Goal: Task Accomplishment & Management: Complete application form

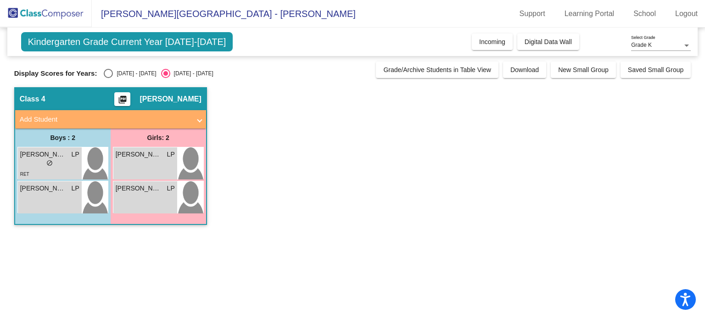
click at [123, 44] on span "Kindergarten Grade Current Year [DATE]-[DATE]" at bounding box center [127, 41] width 212 height 19
click at [568, 44] on span "Digital Data Wall" at bounding box center [547, 41] width 47 height 7
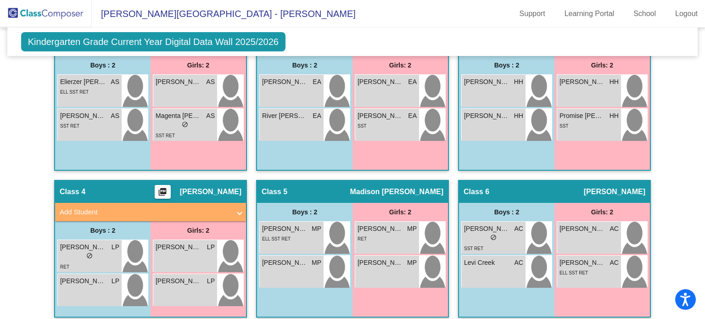
scroll to position [211, 0]
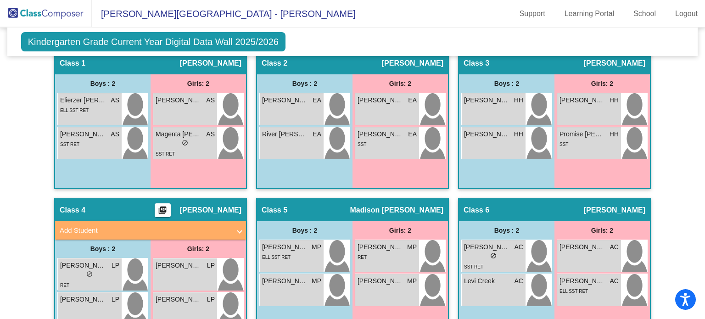
click at [235, 230] on span "Add Student" at bounding box center [149, 230] width 178 height 11
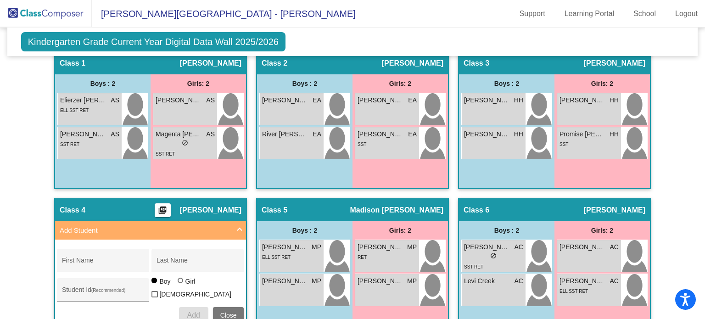
drag, startPoint x: 700, startPoint y: 157, endPoint x: 701, endPoint y: 177, distance: 19.8
click at [701, 177] on mat-sidenav-content "Grade K Select Grade Kindergarten Grade Current Year Digital Data Wall 2025/202…" at bounding box center [352, 173] width 705 height 291
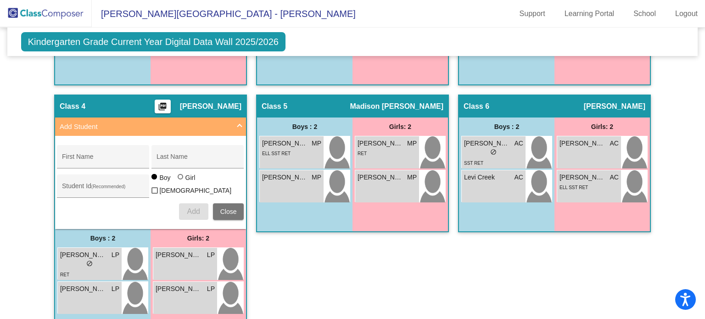
scroll to position [316, 0]
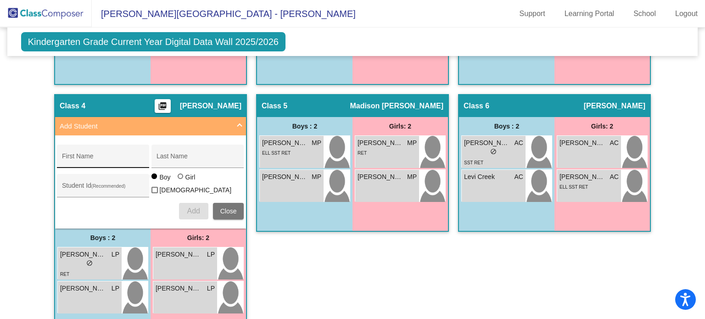
click at [106, 161] on input "First Name" at bounding box center [103, 159] width 83 height 7
type input "I"
type input "Hannah"
click at [196, 150] on div "Last Name" at bounding box center [197, 159] width 83 height 19
type input "Ingoe"
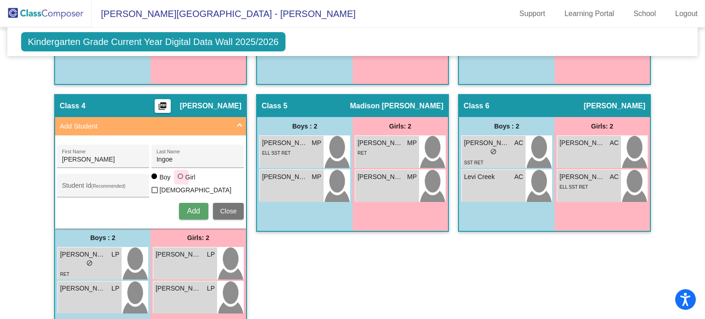
click at [178, 179] on div at bounding box center [181, 176] width 6 height 6
click at [181, 181] on input "Girl" at bounding box center [181, 181] width 0 height 0
radio input "true"
click at [189, 214] on button "Add" at bounding box center [193, 211] width 29 height 17
type input "Taylor-Rae"
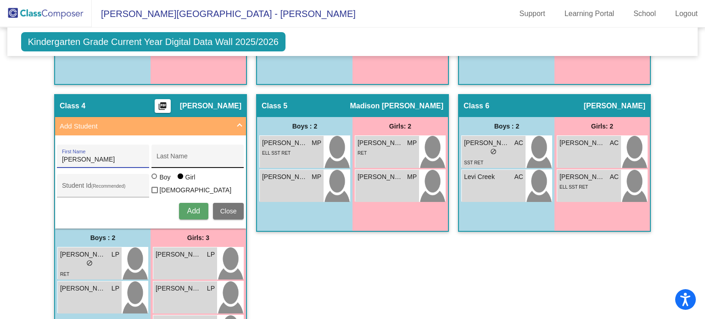
click at [182, 154] on div "Last Name" at bounding box center [197, 159] width 83 height 19
type input "Grant"
click at [187, 210] on span "Add" at bounding box center [193, 211] width 13 height 8
type input "Serenity"
type input "Byrd"
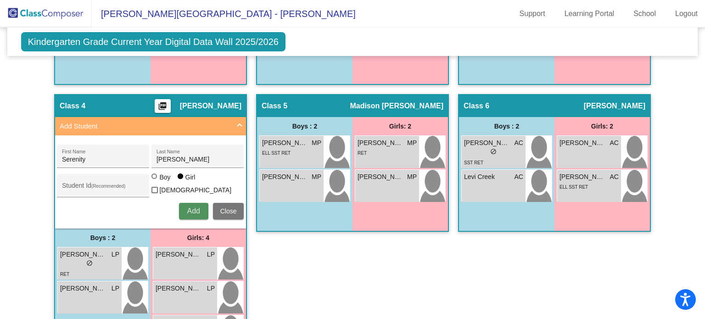
click at [193, 210] on span "Add" at bounding box center [193, 211] width 13 height 8
type input "Layla"
type input "Murrah"
click at [189, 207] on span "Add" at bounding box center [193, 211] width 13 height 8
type input "Eva Grace"
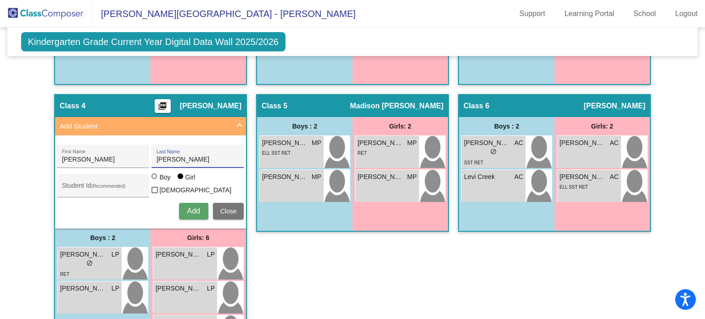
type input "Matarese"
click at [189, 207] on span "Add" at bounding box center [193, 211] width 13 height 8
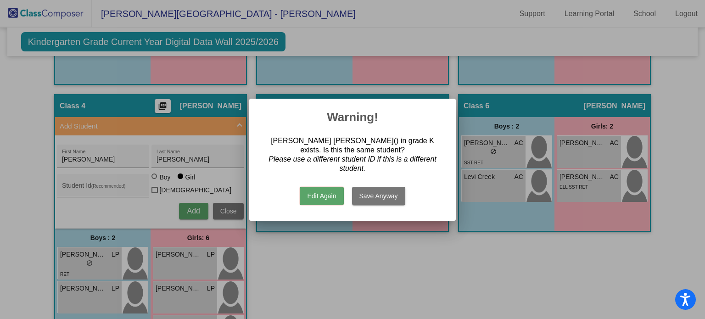
click at [339, 248] on div at bounding box center [352, 159] width 705 height 319
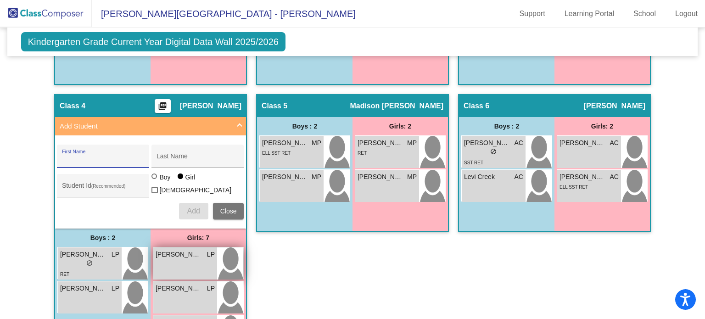
click at [206, 264] on div "Eva Grace Matarese LP lock do_not_disturb_alt" at bounding box center [185, 263] width 64 height 32
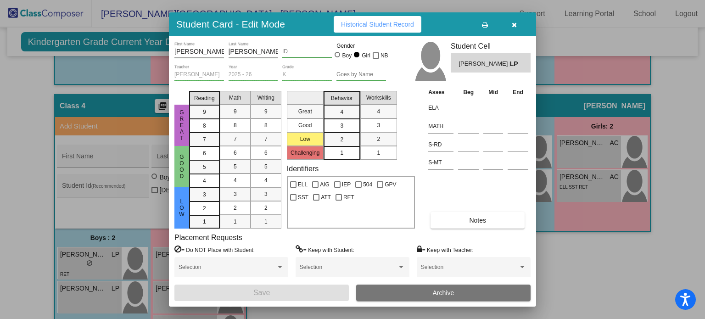
click at [384, 295] on button "Archive" at bounding box center [443, 292] width 174 height 17
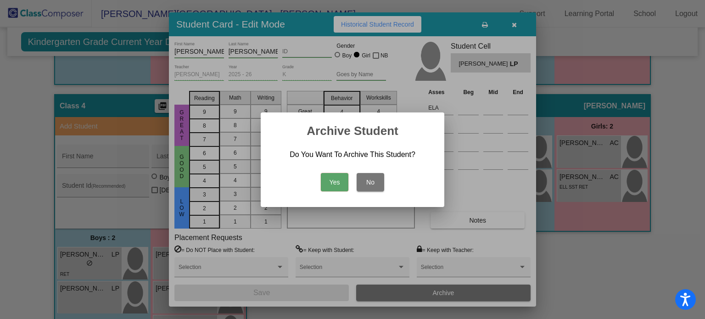
click at [328, 187] on button "Yes" at bounding box center [335, 182] width 28 height 18
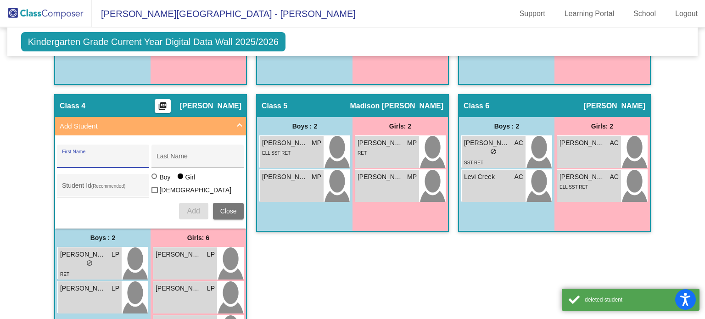
click at [100, 156] on input "First Name" at bounding box center [103, 159] width 83 height 7
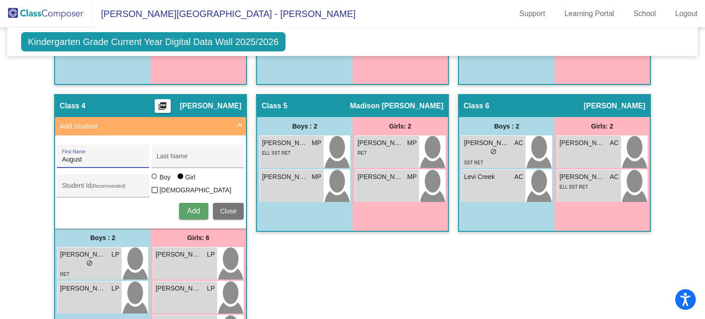
type input "August"
type input "Larson"
click at [195, 207] on span "Add" at bounding box center [193, 211] width 13 height 8
type input "Everett"
type input "Carlile"
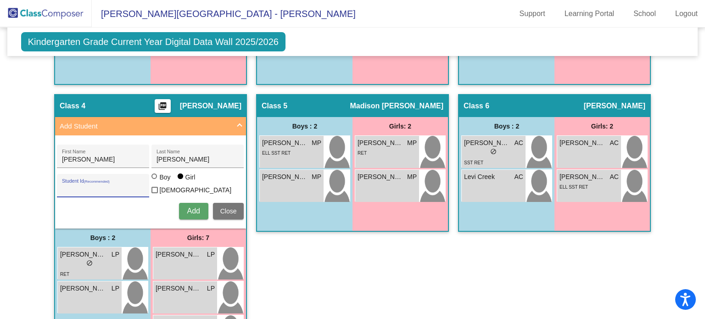
click at [101, 185] on input "Student Id (Recommended)" at bounding box center [103, 188] width 83 height 7
type input "6125948293"
click at [187, 209] on span "Add" at bounding box center [193, 211] width 13 height 8
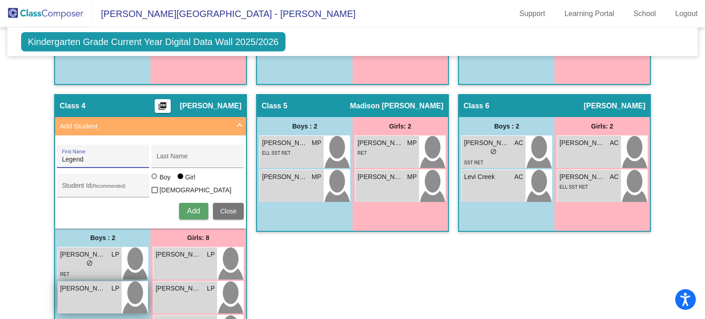
type input "Legend"
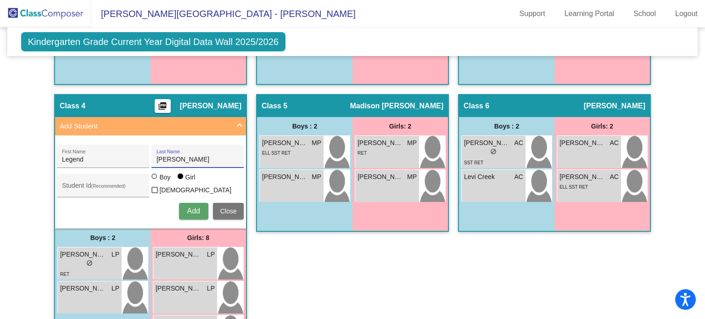
type input "Owens"
click at [161, 181] on div "Boy" at bounding box center [164, 176] width 11 height 9
click at [155, 181] on input "Boy" at bounding box center [155, 181] width 0 height 0
radio input "true"
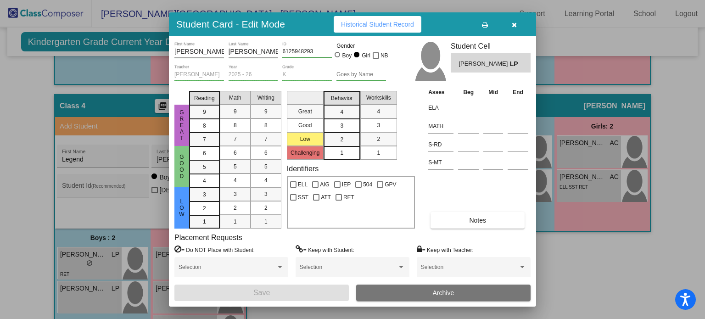
click at [336, 56] on div at bounding box center [337, 55] width 6 height 6
click at [338, 59] on input "Boy" at bounding box center [338, 59] width 0 height 0
radio input "true"
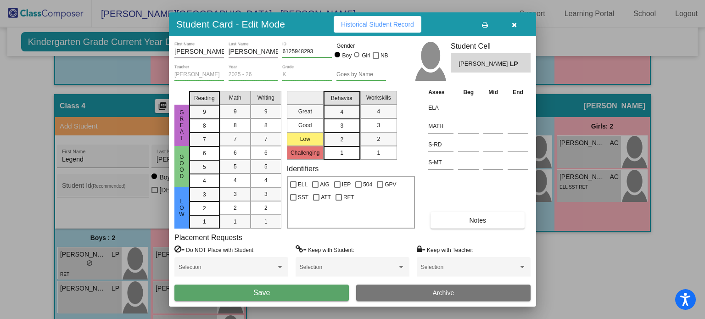
click at [278, 295] on button "Save" at bounding box center [261, 292] width 174 height 17
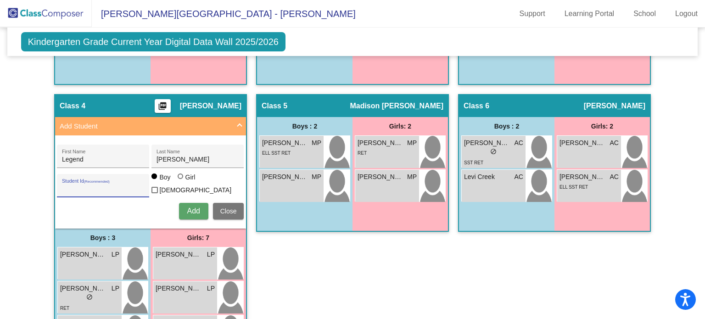
click at [106, 186] on input "Student Id (Recommended)" at bounding box center [103, 188] width 83 height 7
type input "2347139126"
click at [193, 207] on span "Add" at bounding box center [193, 211] width 13 height 8
click at [91, 161] on div "LEvi First Name" at bounding box center [103, 159] width 83 height 19
type input "Levi"
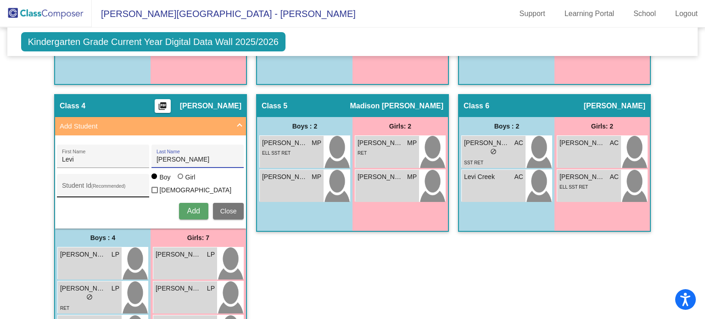
type input "Smith"
click at [125, 185] on input "Student Id (Recommended)" at bounding box center [103, 188] width 83 height 7
type input "2914931174"
click at [187, 209] on span "Add" at bounding box center [193, 211] width 13 height 8
type input "Aden"
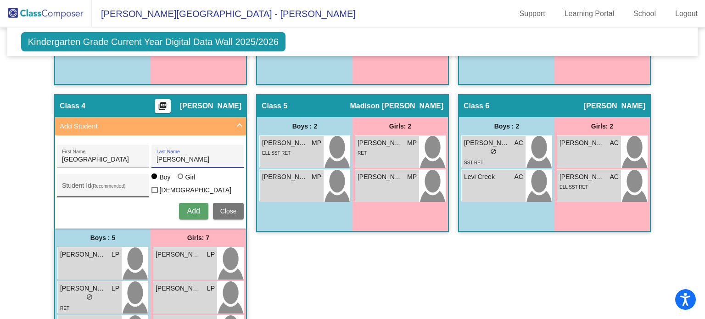
type input "Thomas"
click at [123, 185] on input "Student Id (Recommended)" at bounding box center [103, 188] width 83 height 7
type input "9449653933"
click at [191, 210] on span "Add" at bounding box center [193, 211] width 13 height 8
type input "Cassian"
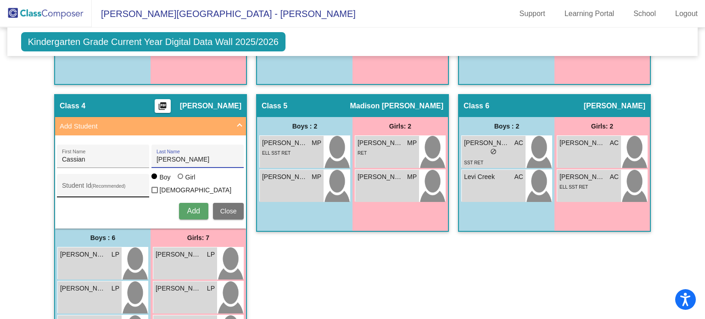
type input "Staley"
click at [118, 185] on input "Student Id (Recommended)" at bounding box center [103, 188] width 83 height 7
type input "9869417566"
click at [187, 208] on span "Add" at bounding box center [193, 211] width 13 height 8
click at [227, 130] on mat-expansion-panel-header "Add Student" at bounding box center [150, 126] width 191 height 18
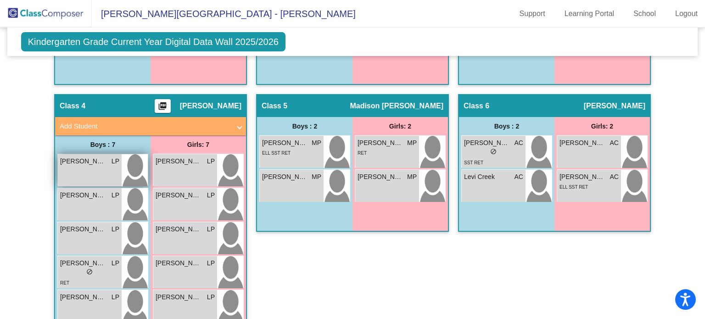
click at [100, 175] on div "Aden Thomas LP lock do_not_disturb_alt" at bounding box center [90, 170] width 64 height 32
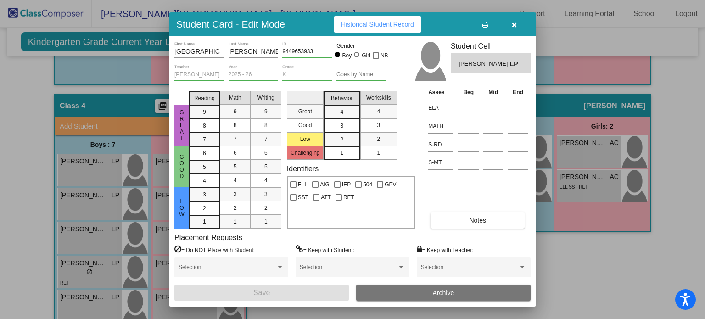
click at [27, 169] on div at bounding box center [352, 159] width 705 height 319
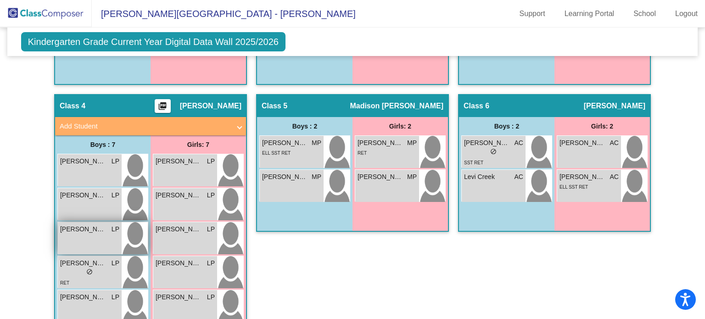
click at [97, 232] on span "[PERSON_NAME]" at bounding box center [83, 229] width 46 height 10
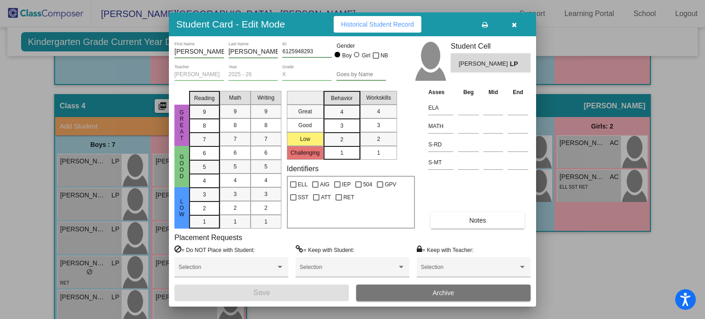
click at [26, 218] on div at bounding box center [352, 159] width 705 height 319
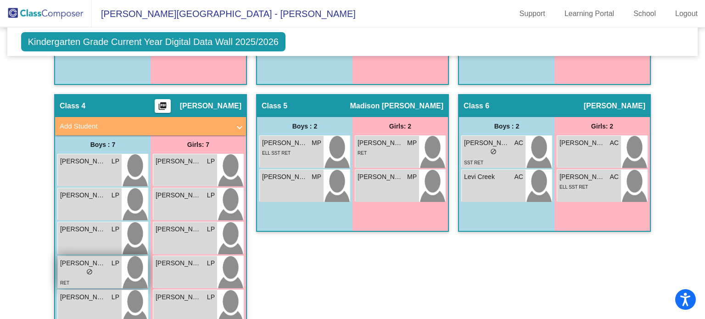
click at [111, 265] on span "LP" at bounding box center [115, 263] width 8 height 10
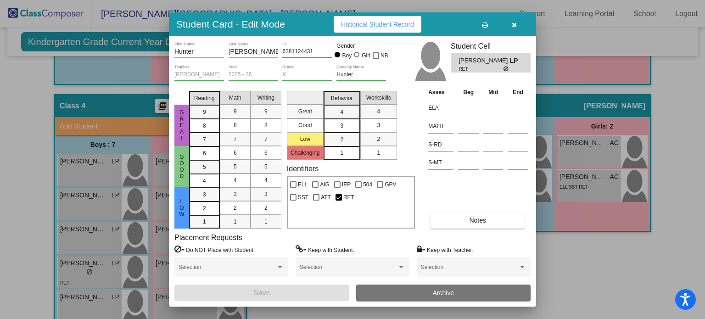
click at [518, 26] on button "button" at bounding box center [513, 24] width 29 height 17
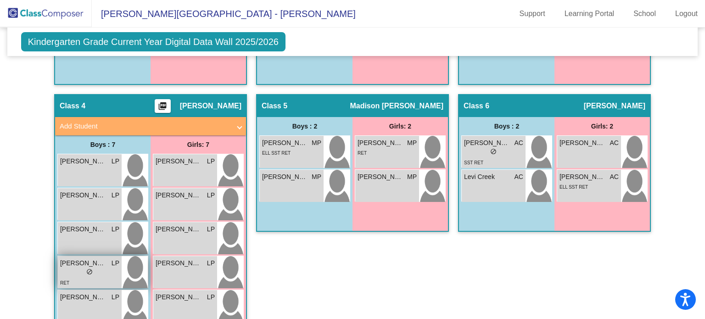
click at [72, 278] on div "RET" at bounding box center [89, 283] width 59 height 10
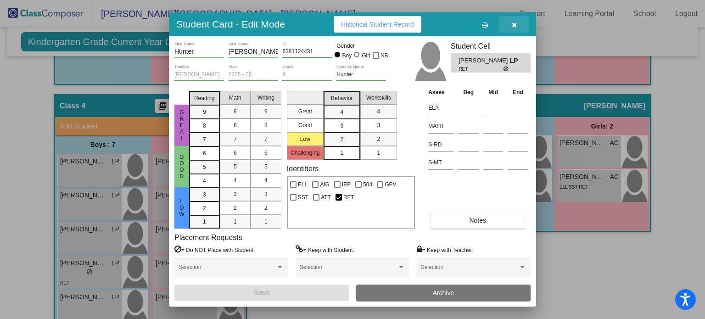
click at [512, 26] on icon "button" at bounding box center [514, 25] width 5 height 6
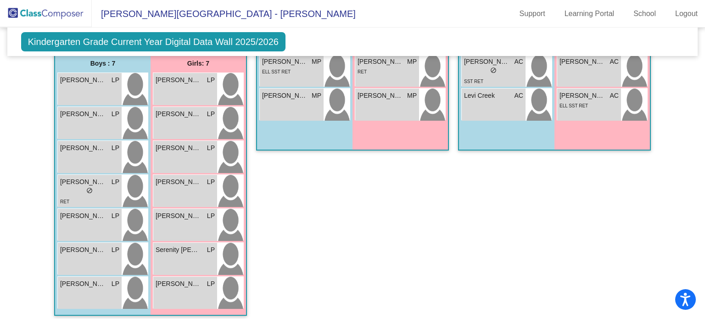
scroll to position [401, 0]
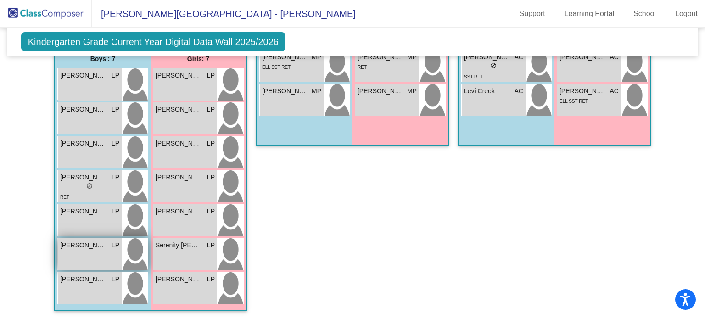
click at [83, 249] on div "Levi Smith LP lock do_not_disturb_alt" at bounding box center [90, 254] width 64 height 32
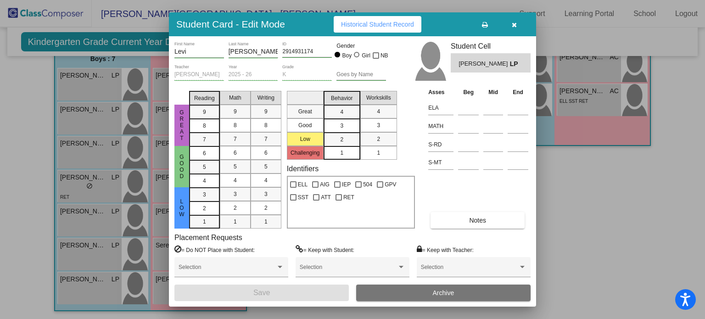
click at [22, 200] on div at bounding box center [352, 159] width 705 height 319
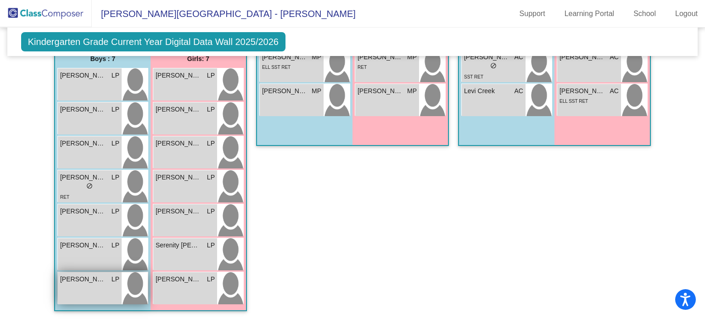
click at [90, 289] on div "Tristan Miller LP lock do_not_disturb_alt" at bounding box center [90, 288] width 64 height 32
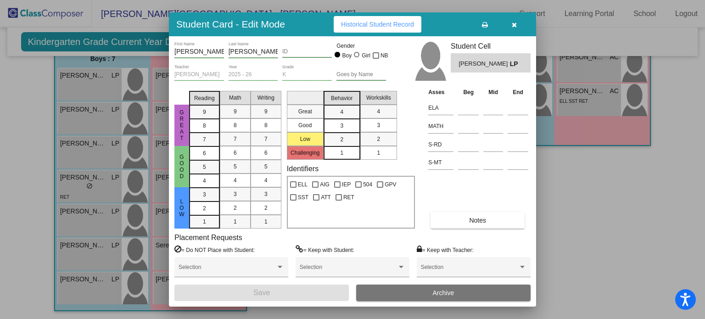
click at [304, 48] on div "ID" at bounding box center [307, 50] width 50 height 16
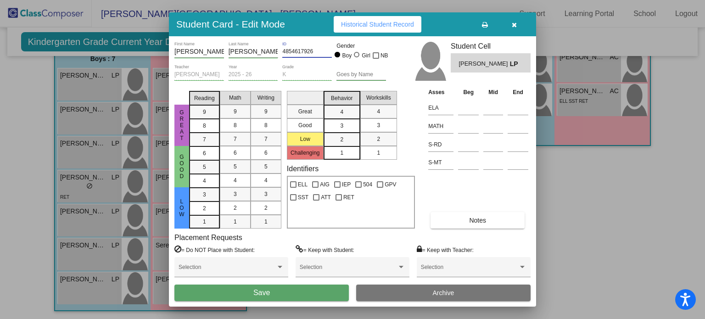
type input "4854617926"
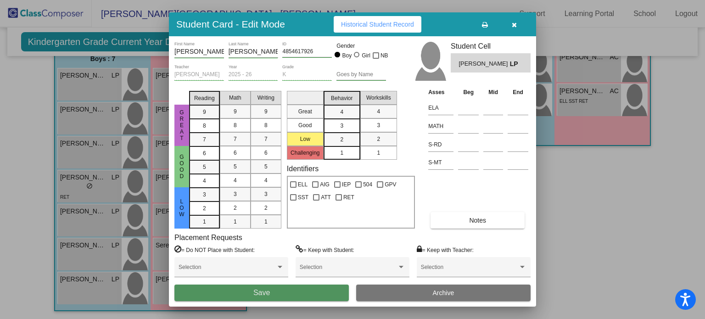
click at [242, 296] on button "Save" at bounding box center [261, 292] width 174 height 17
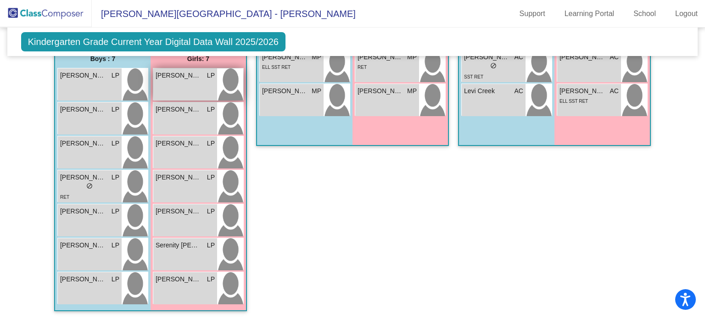
click at [180, 88] on div "August Larson LP lock do_not_disturb_alt" at bounding box center [185, 84] width 64 height 32
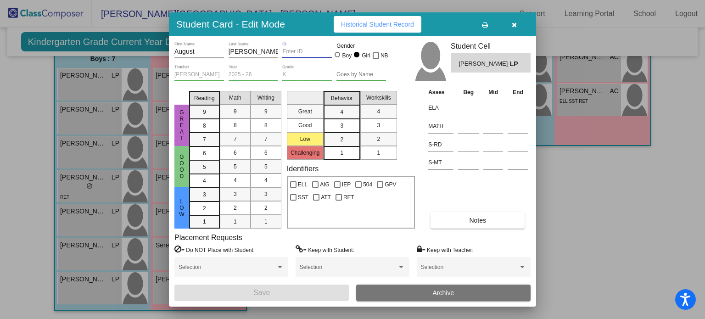
click at [303, 53] on input "ID" at bounding box center [307, 52] width 50 height 6
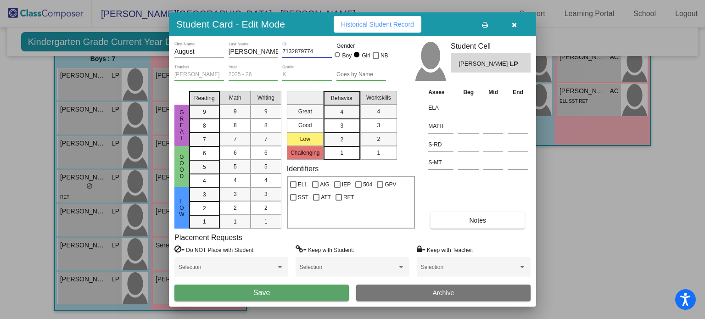
type input "7132879774"
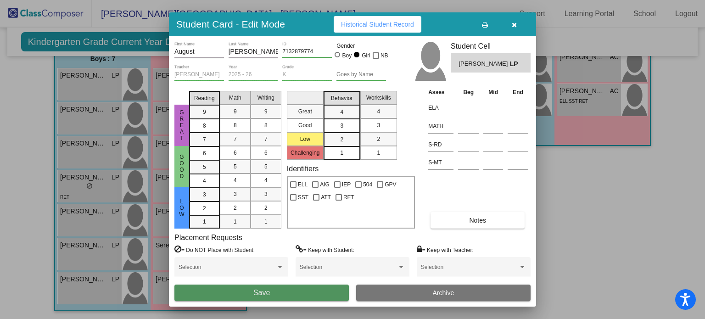
click at [263, 295] on span "Save" at bounding box center [261, 293] width 17 height 8
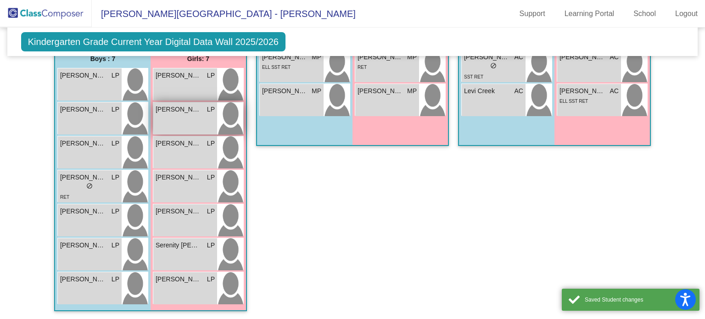
click at [183, 121] on div "Eva Grace Matarese LP lock do_not_disturb_alt" at bounding box center [185, 118] width 64 height 32
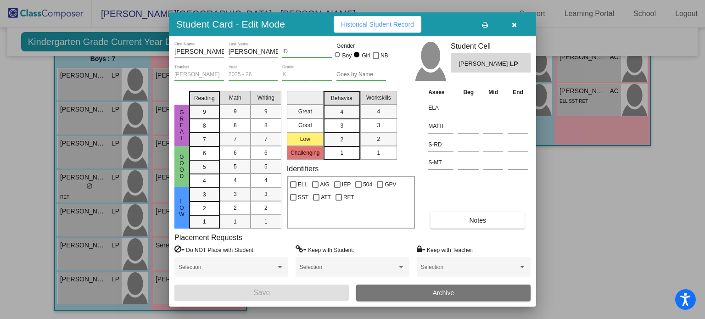
click at [300, 53] on input "ID" at bounding box center [307, 52] width 50 height 6
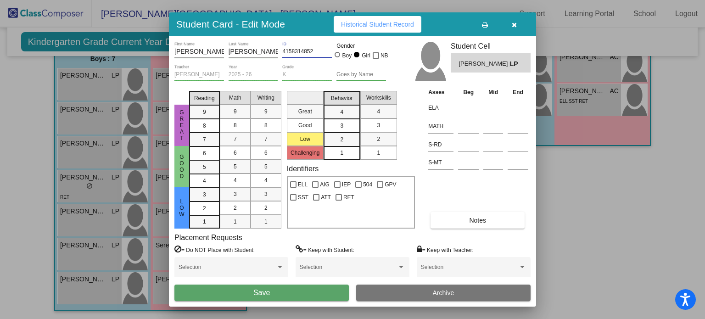
type input "4158314852"
click at [270, 291] on button "Save" at bounding box center [261, 292] width 174 height 17
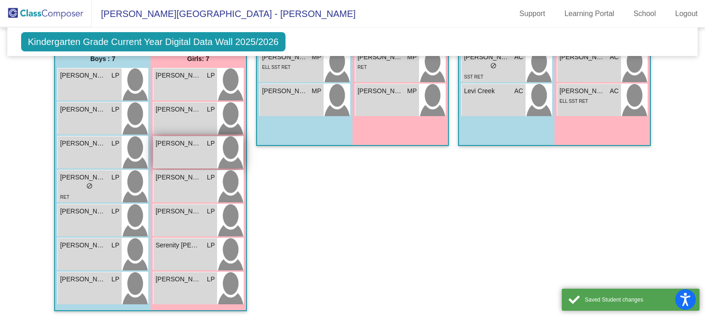
click at [195, 139] on span "[PERSON_NAME]" at bounding box center [179, 144] width 46 height 10
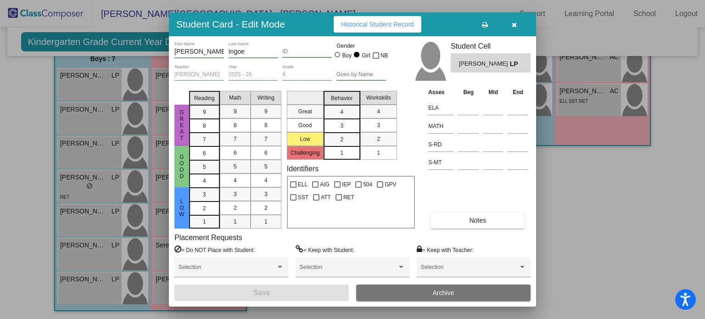
click at [298, 51] on input "ID" at bounding box center [307, 52] width 50 height 6
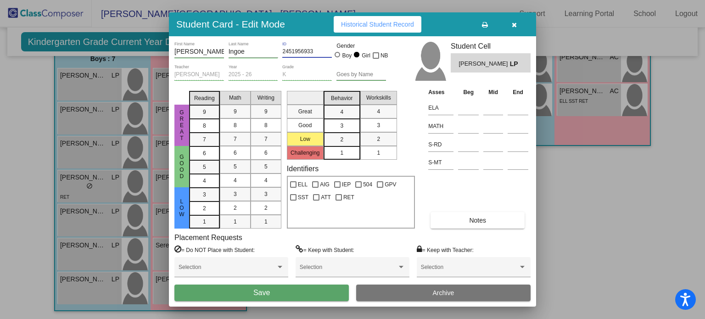
type input "2451956933"
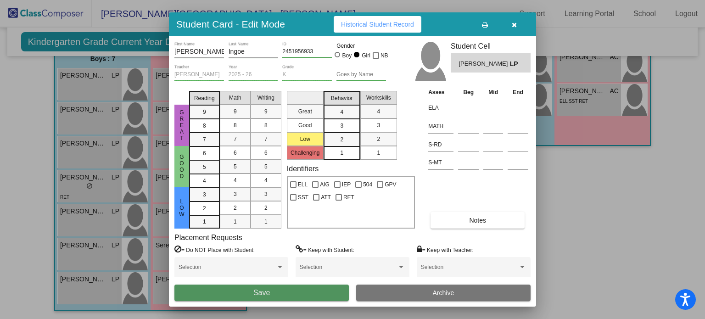
click at [266, 290] on span "Save" at bounding box center [261, 293] width 17 height 8
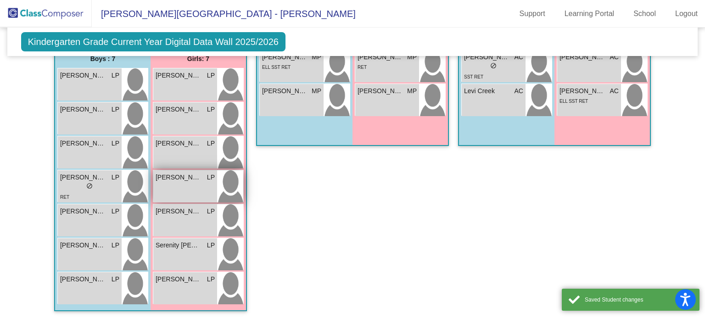
click at [195, 185] on div "Layla Murrah LP lock do_not_disturb_alt" at bounding box center [185, 186] width 64 height 32
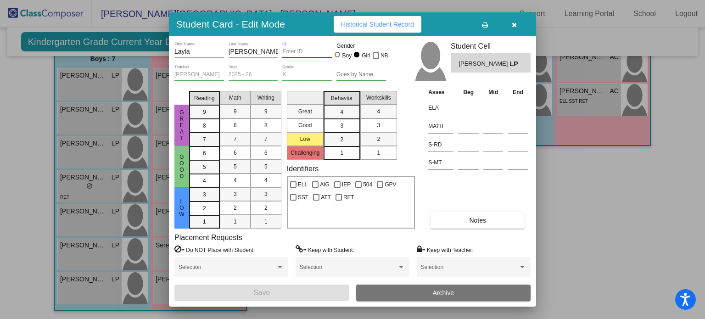
click at [300, 50] on input "ID" at bounding box center [307, 52] width 50 height 6
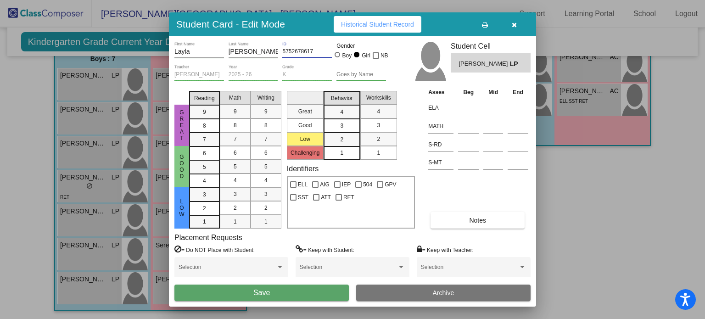
type input "5752678617"
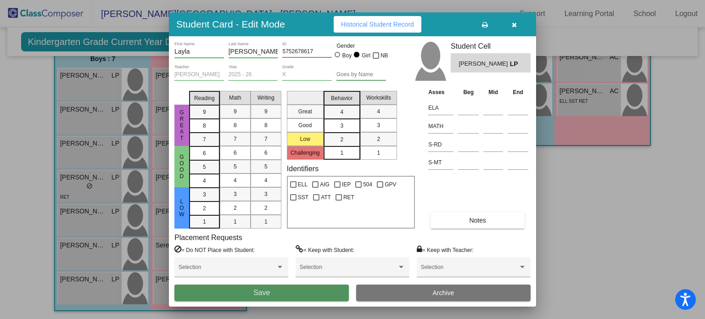
click at [257, 292] on span "Save" at bounding box center [261, 293] width 17 height 8
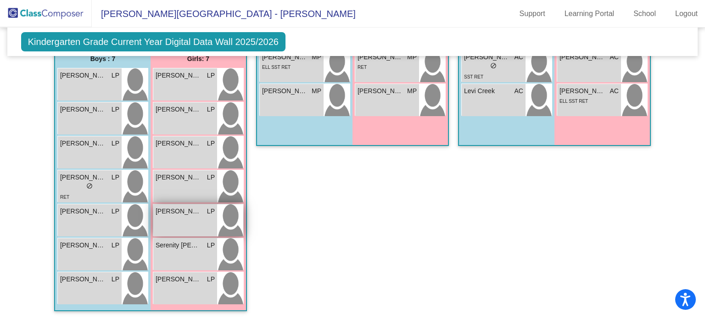
click at [201, 221] on div "Olivia Colores LP lock do_not_disturb_alt" at bounding box center [185, 220] width 64 height 32
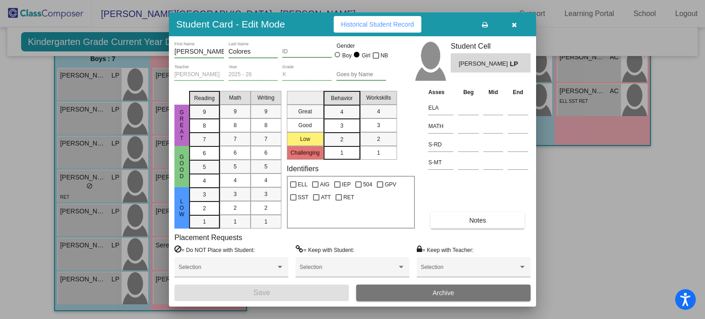
click at [306, 51] on input "ID" at bounding box center [307, 52] width 50 height 6
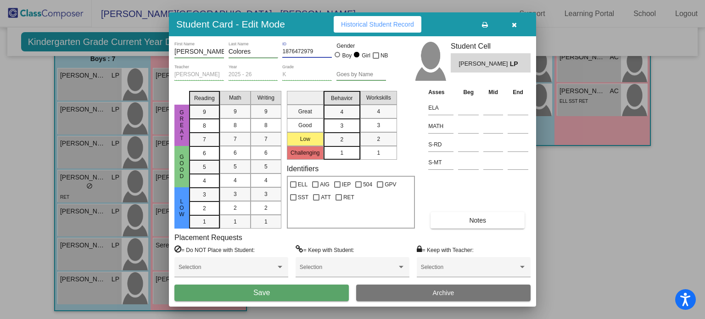
type input "1876472979"
click at [268, 293] on span "Save" at bounding box center [261, 293] width 17 height 8
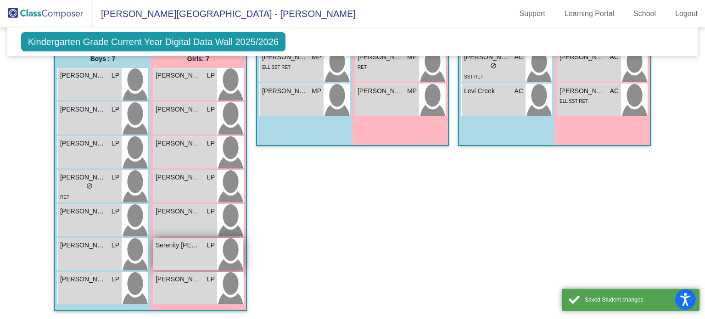
click at [205, 256] on div "Serenity Byrd LP lock do_not_disturb_alt" at bounding box center [185, 254] width 64 height 32
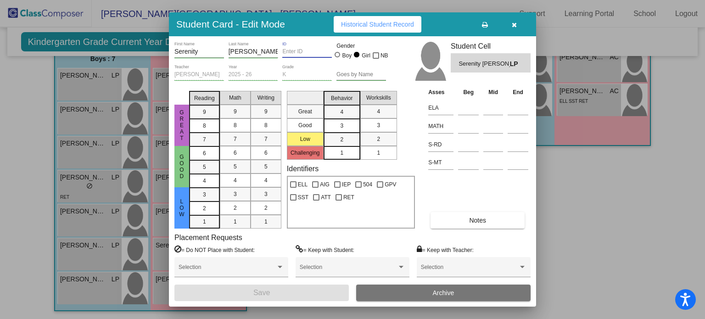
click at [300, 49] on input "ID" at bounding box center [307, 52] width 50 height 6
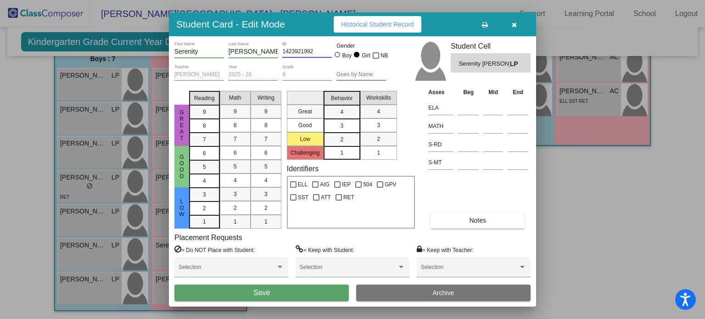
type input "1423921992"
click at [254, 293] on span "Save" at bounding box center [261, 293] width 17 height 8
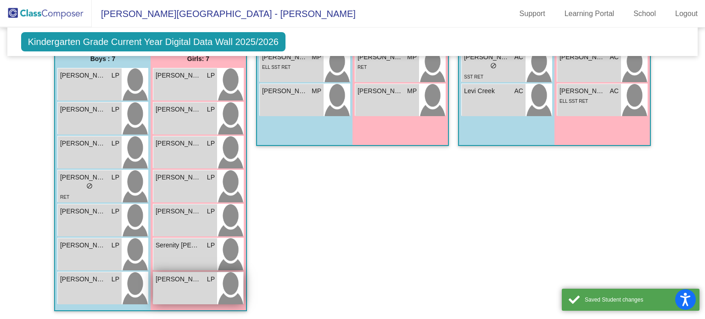
click at [198, 290] on div "Taylor-Rae Grant LP lock do_not_disturb_alt" at bounding box center [185, 288] width 64 height 32
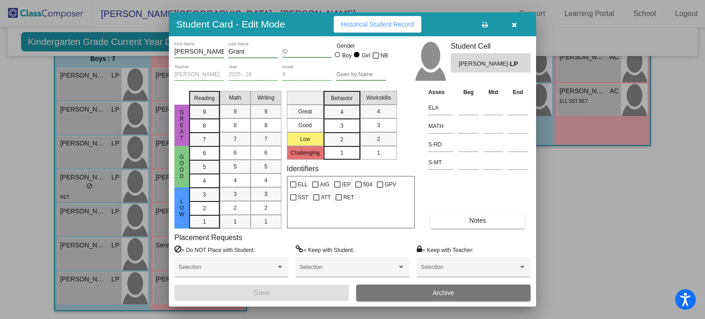
click at [293, 52] on input "ID" at bounding box center [307, 52] width 50 height 6
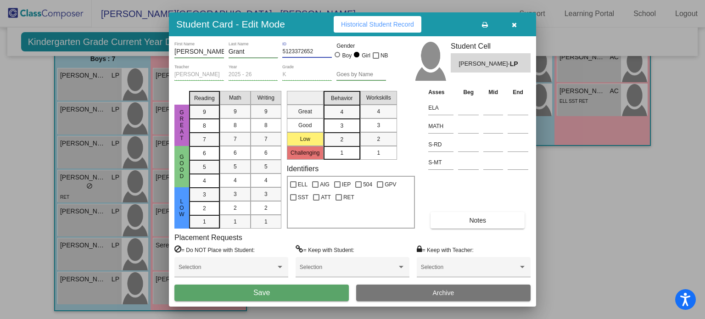
type input "5123372652"
click at [258, 292] on span "Save" at bounding box center [261, 293] width 17 height 8
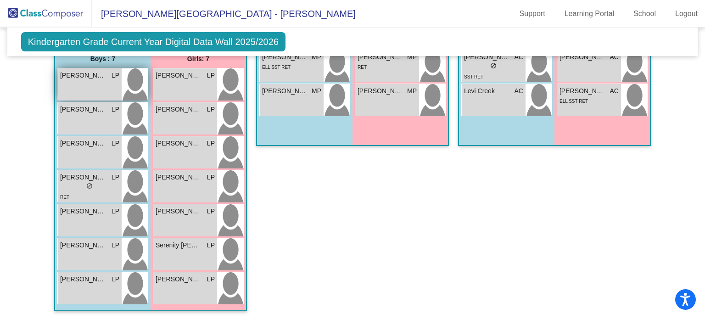
click at [73, 89] on div "Aden Thomas LP lock do_not_disturb_alt" at bounding box center [90, 84] width 64 height 32
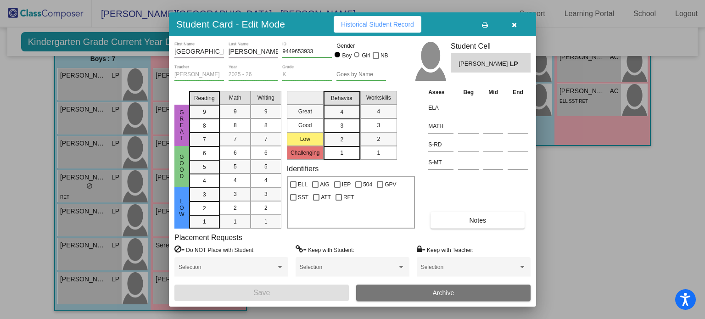
click at [109, 121] on div at bounding box center [352, 159] width 705 height 319
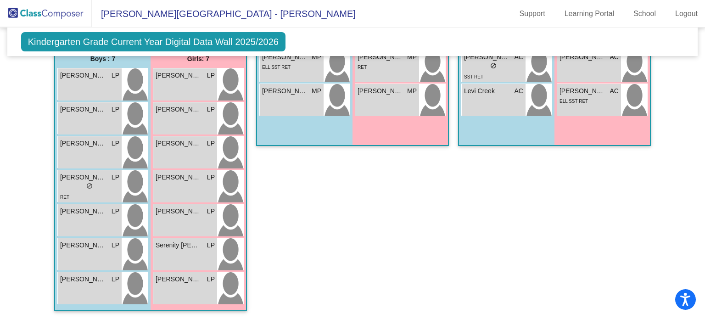
click at [109, 121] on div "Cassian Staley LP lock do_not_disturb_alt" at bounding box center [90, 118] width 64 height 32
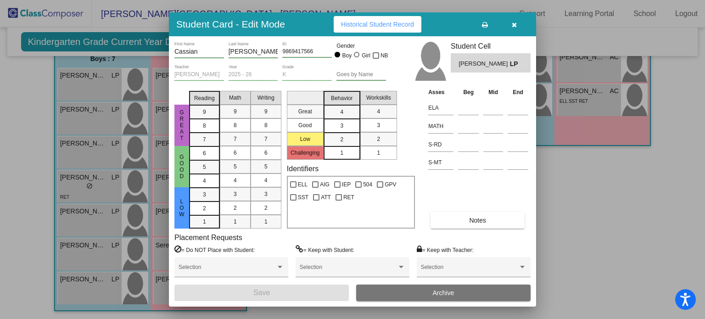
click at [109, 121] on div at bounding box center [352, 159] width 705 height 319
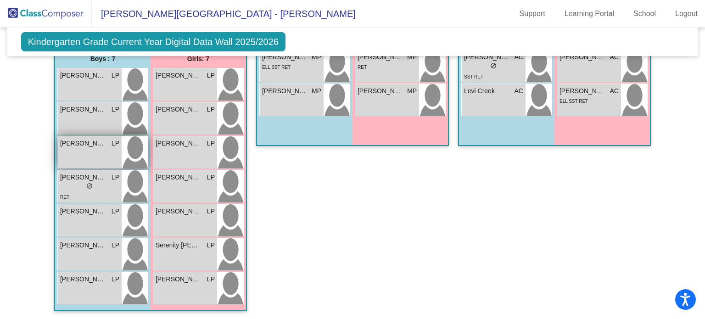
click at [105, 149] on div "Everett Carlile LP lock do_not_disturb_alt" at bounding box center [90, 152] width 64 height 32
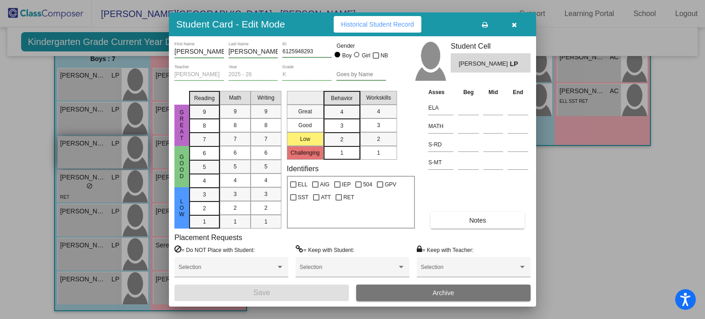
click at [105, 149] on div at bounding box center [352, 159] width 705 height 319
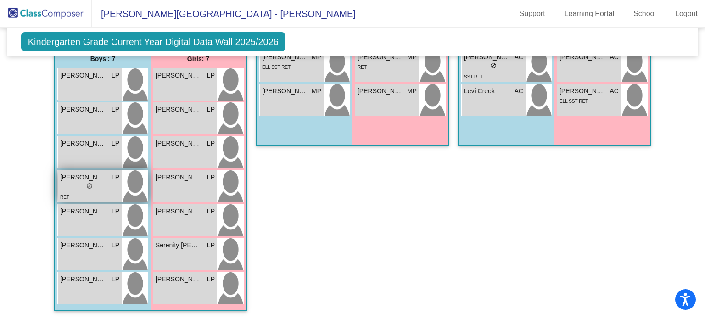
click at [103, 182] on div "lock do_not_disturb_alt" at bounding box center [89, 187] width 59 height 10
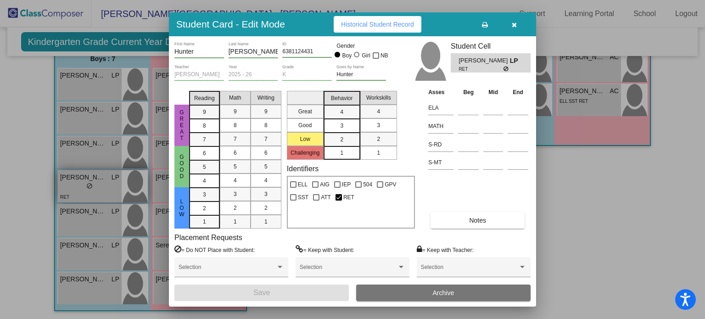
click at [103, 182] on div at bounding box center [352, 159] width 705 height 319
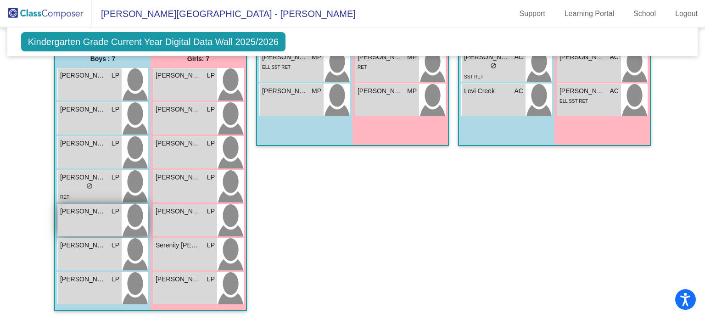
click at [103, 214] on span "[PERSON_NAME]" at bounding box center [83, 211] width 46 height 10
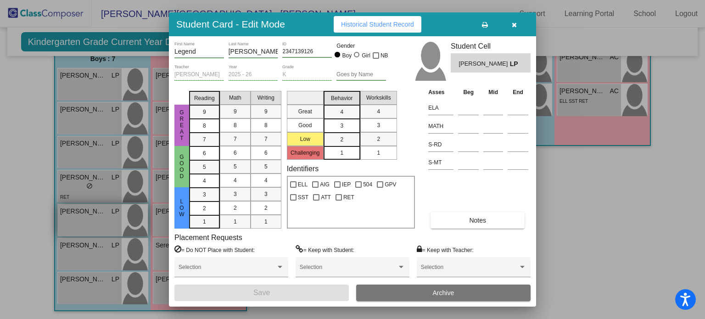
click at [103, 214] on div at bounding box center [352, 159] width 705 height 319
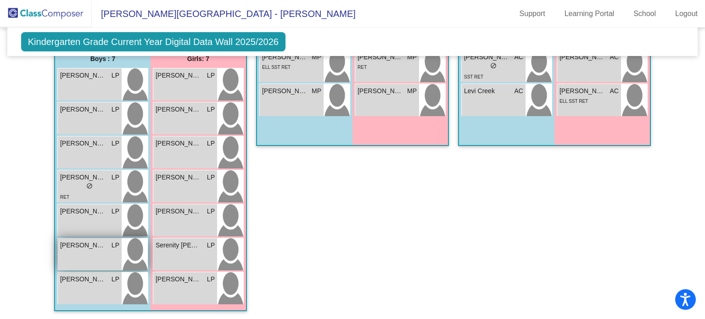
click at [102, 251] on div "Levi Smith LP lock do_not_disturb_alt" at bounding box center [90, 254] width 64 height 32
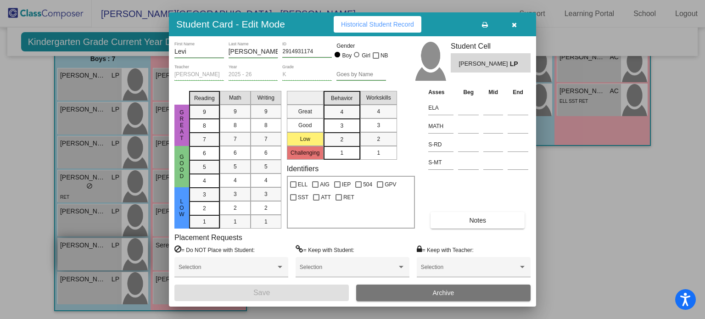
click at [102, 251] on div at bounding box center [352, 159] width 705 height 319
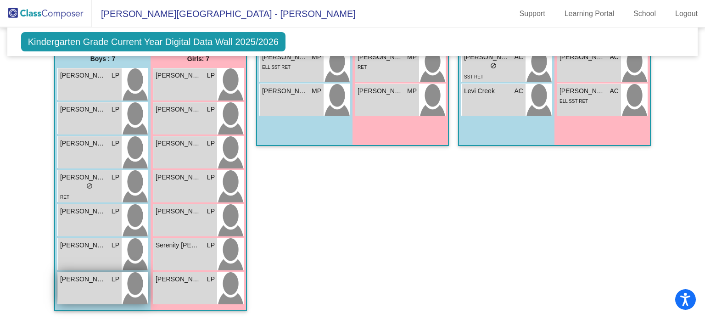
click at [105, 284] on div "Tristan Miller LP lock do_not_disturb_alt" at bounding box center [90, 288] width 64 height 32
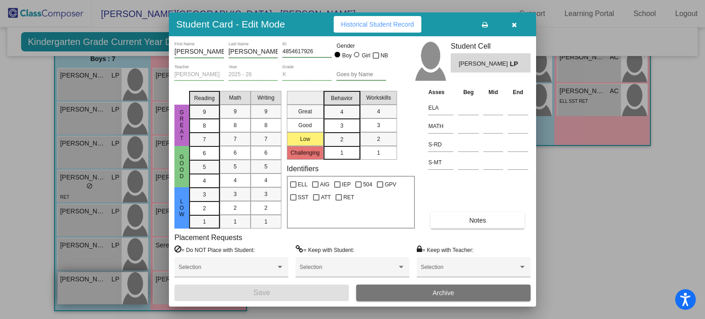
click at [105, 284] on div at bounding box center [352, 159] width 705 height 319
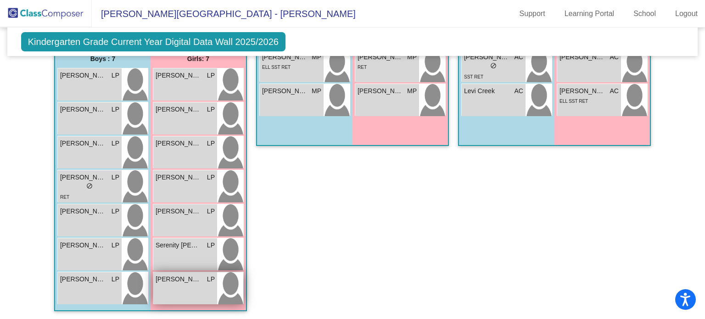
click at [183, 284] on div "Taylor-Rae Grant LP lock do_not_disturb_alt" at bounding box center [185, 288] width 64 height 32
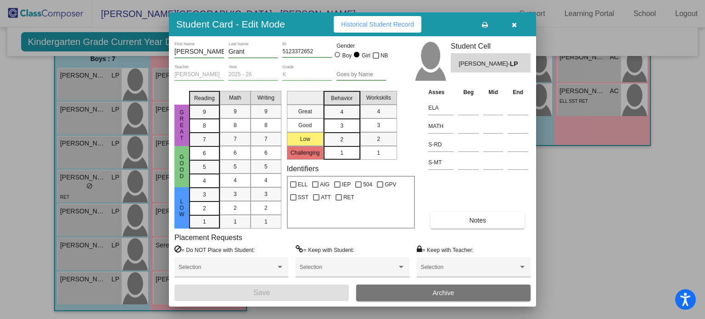
click at [142, 279] on div at bounding box center [352, 159] width 705 height 319
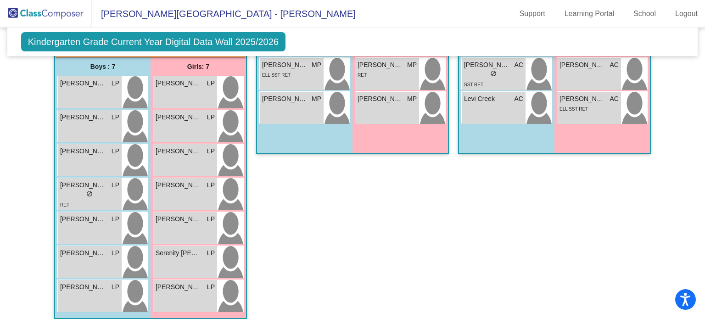
scroll to position [396, 0]
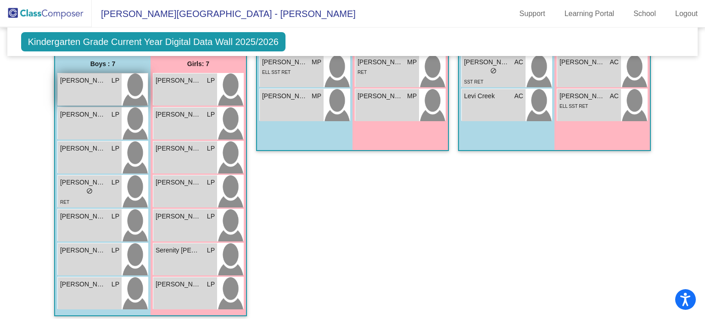
click at [84, 82] on span "[PERSON_NAME]" at bounding box center [83, 81] width 46 height 10
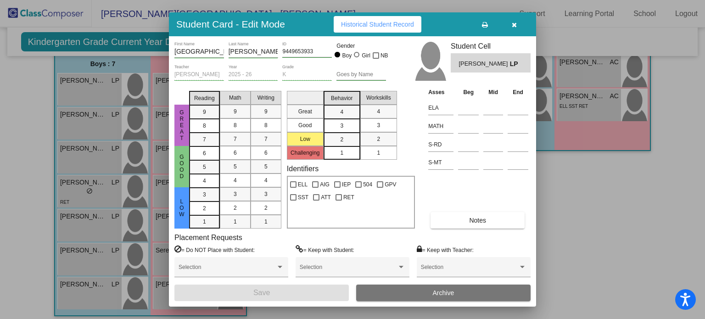
click at [67, 62] on div at bounding box center [352, 159] width 705 height 319
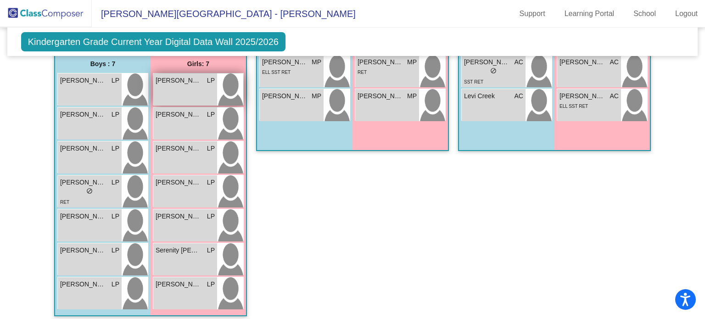
click at [173, 86] on div "August Larson LP lock do_not_disturb_alt" at bounding box center [185, 89] width 64 height 32
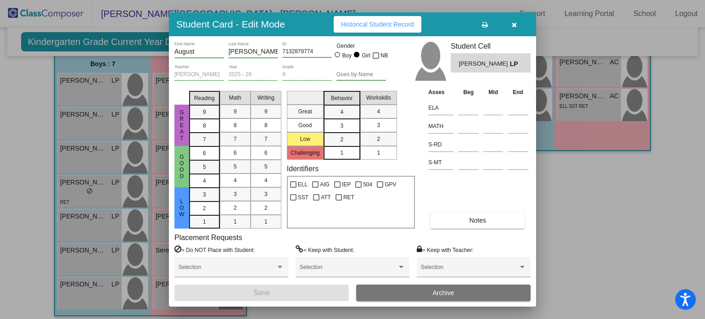
click at [512, 22] on icon "button" at bounding box center [514, 25] width 5 height 6
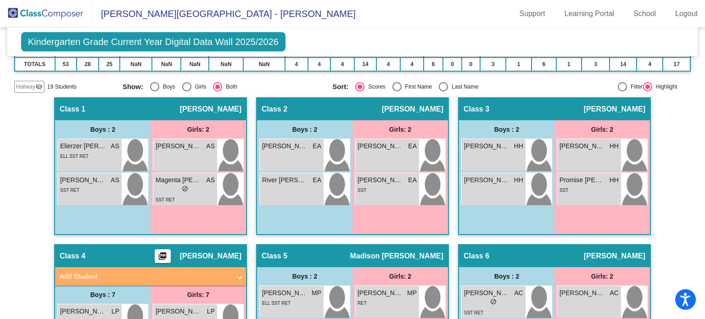
scroll to position [163, 0]
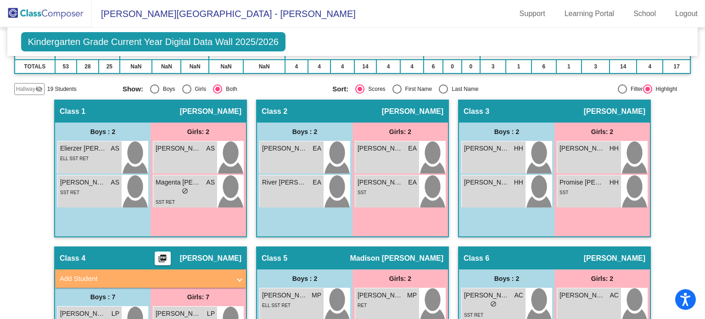
click at [238, 277] on span at bounding box center [240, 278] width 4 height 11
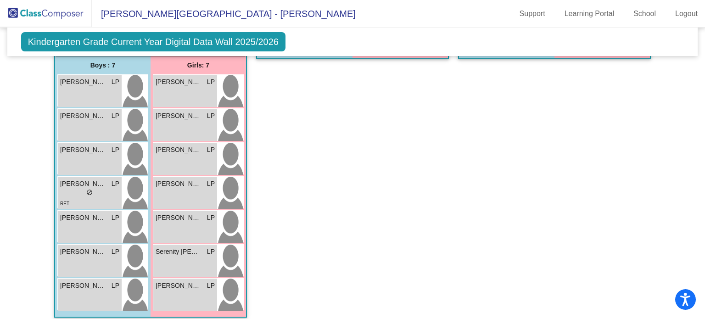
scroll to position [492, 0]
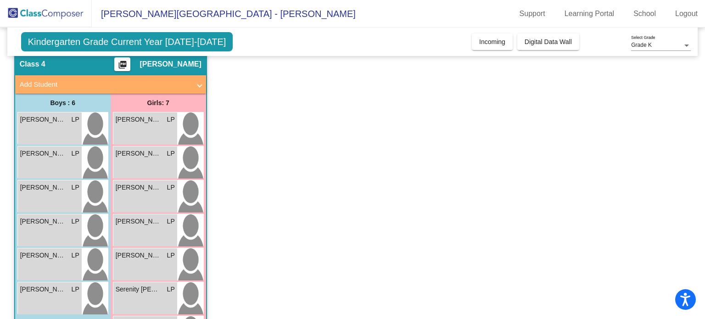
scroll to position [56, 0]
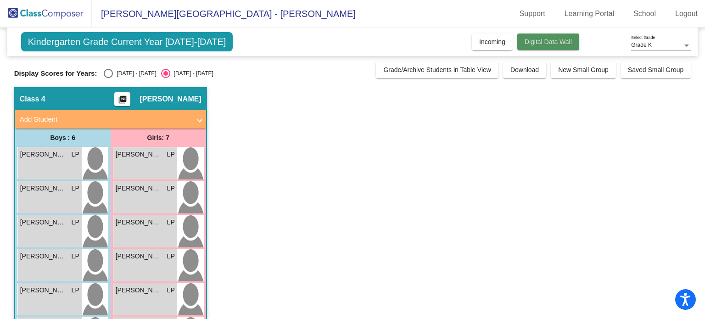
click at [560, 49] on button "Digital Data Wall" at bounding box center [548, 41] width 62 height 17
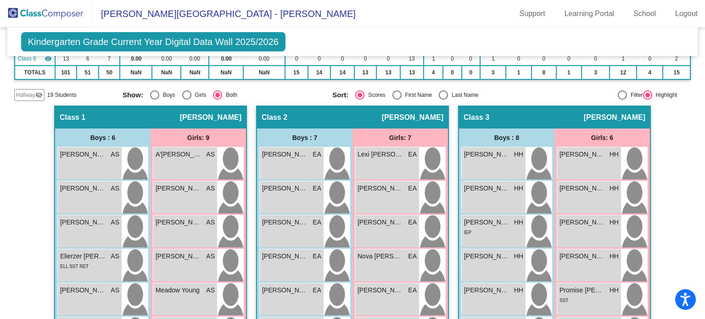
scroll to position [176, 0]
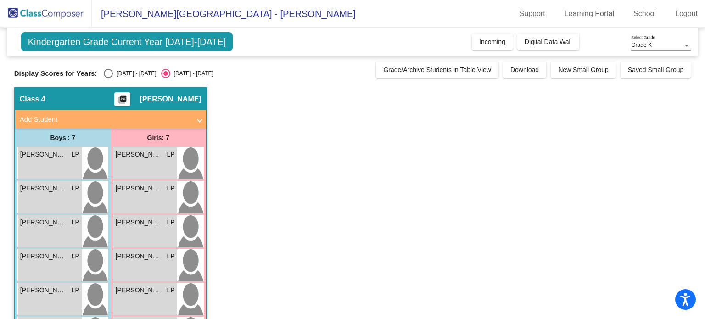
click at [550, 29] on div "Kindergarten Grade Current Year [DATE]-[DATE] Add, Move, or Retain Students Off…" at bounding box center [352, 42] width 690 height 28
click at [548, 39] on span "Digital Data Wall" at bounding box center [547, 41] width 47 height 7
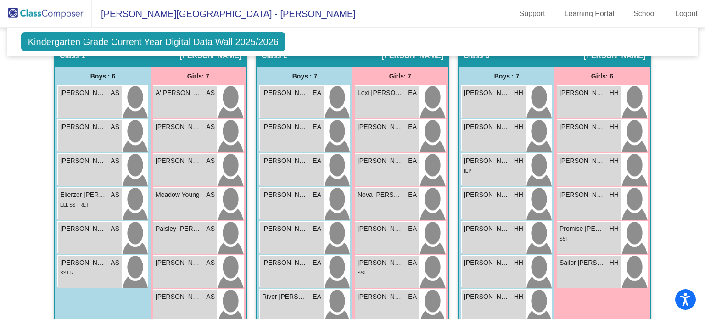
scroll to position [206, 0]
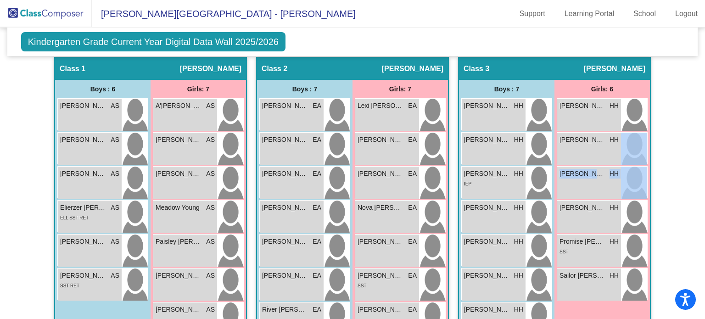
drag, startPoint x: 696, startPoint y: 133, endPoint x: 701, endPoint y: 167, distance: 33.4
click at [701, 167] on mat-sidenav-content "Grade K Select Grade Kindergarten Grade Current Year Digital Data Wall 2025/202…" at bounding box center [352, 173] width 705 height 291
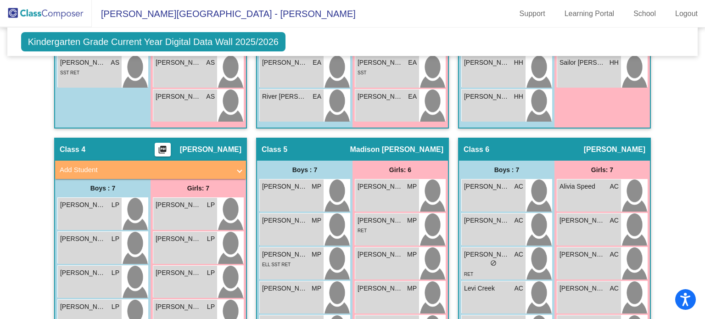
scroll to position [412, 0]
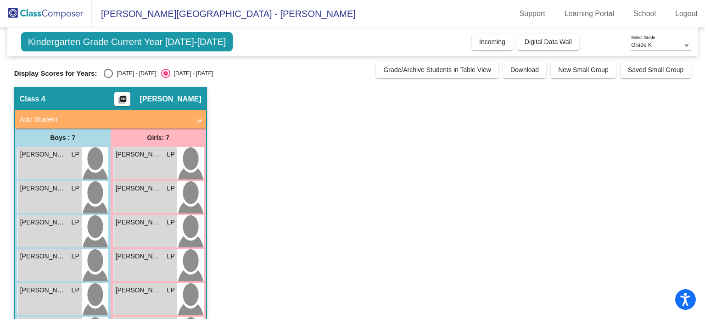
click at [547, 51] on div "Kindergarten Grade Current Year [DATE]-[DATE] Add, Move, or Retain Students Off…" at bounding box center [352, 42] width 690 height 28
click at [550, 44] on span "Digital Data Wall" at bounding box center [547, 41] width 47 height 7
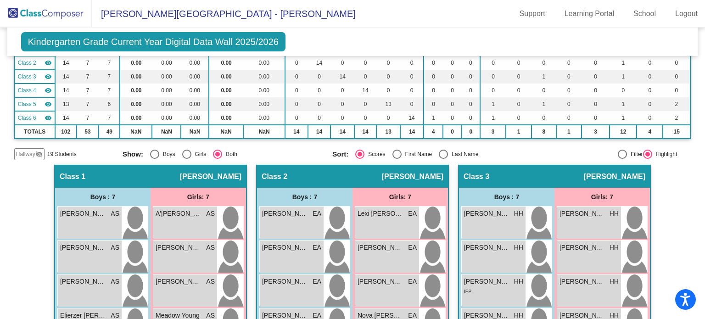
scroll to position [100, 0]
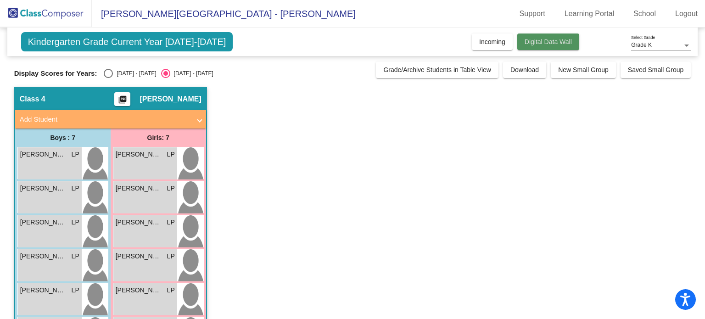
click at [555, 45] on button "Digital Data Wall" at bounding box center [548, 41] width 62 height 17
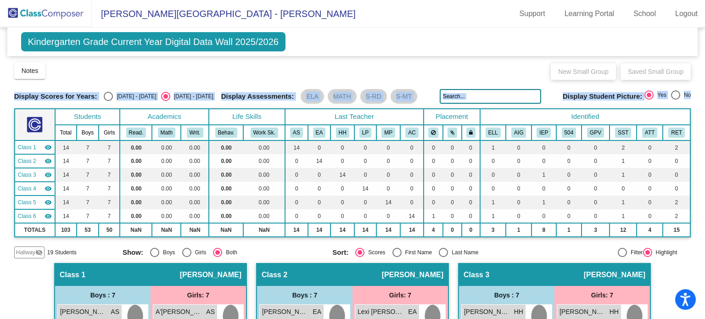
drag, startPoint x: 699, startPoint y: 75, endPoint x: 697, endPoint y: 139, distance: 64.3
click at [697, 139] on mat-sidenav-content "Grade K Select Grade Kindergarten Grade Current Year Digital Data Wall 2025/202…" at bounding box center [352, 173] width 705 height 291
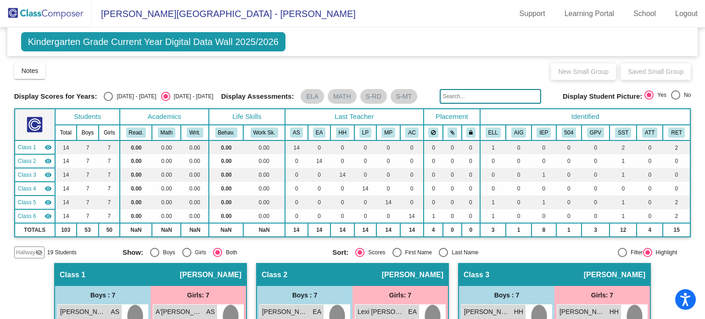
click at [611, 44] on div "Kindergarten Grade Current Year Digital Data Wall 2025/2026 Add, Move, or Retai…" at bounding box center [352, 42] width 690 height 28
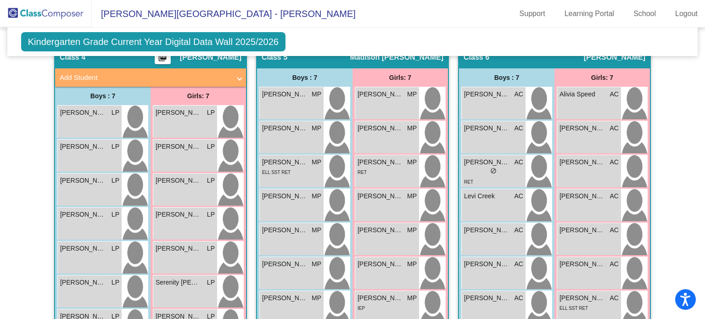
scroll to position [548, 0]
